Goal: Transaction & Acquisition: Purchase product/service

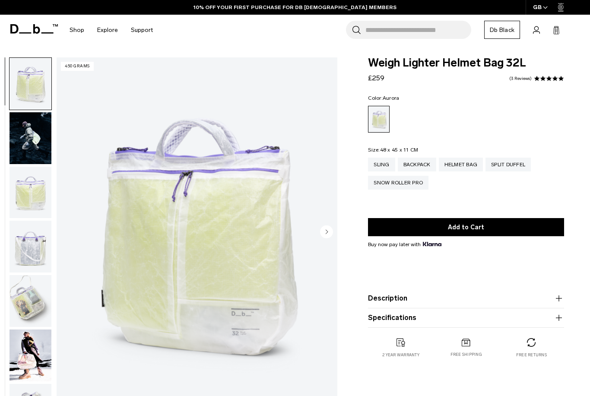
scroll to position [1, 0]
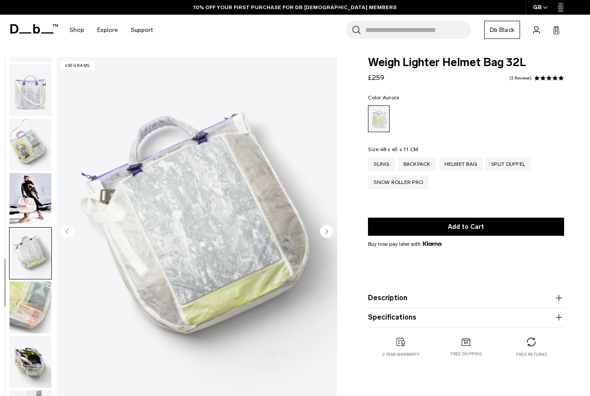
scroll to position [197, 0]
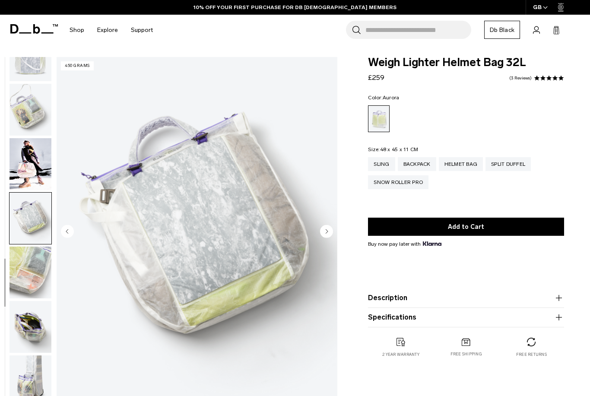
click at [29, 317] on img "button" at bounding box center [31, 327] width 42 height 52
